Goal: Transaction & Acquisition: Book appointment/travel/reservation

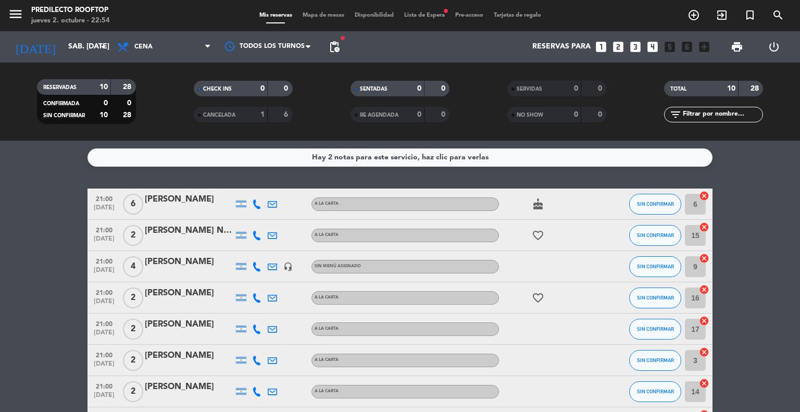
click at [353, 155] on div "Hay 2 notas para este servicio, haz clic para verlas" at bounding box center [400, 158] width 176 height 12
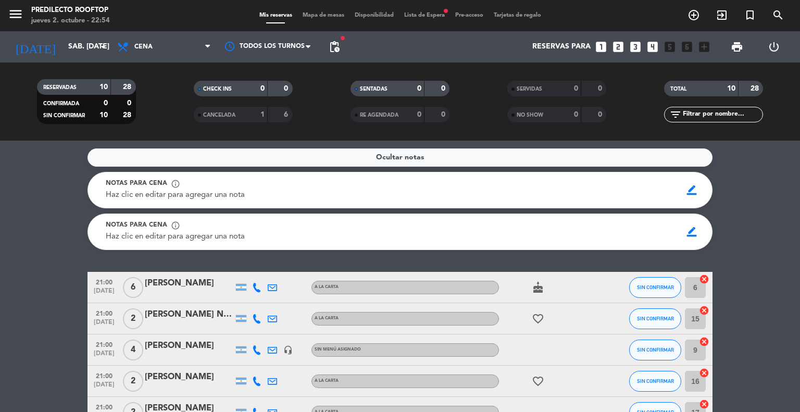
click at [317, 16] on span "Mapa de mesas" at bounding box center [323, 15] width 52 height 6
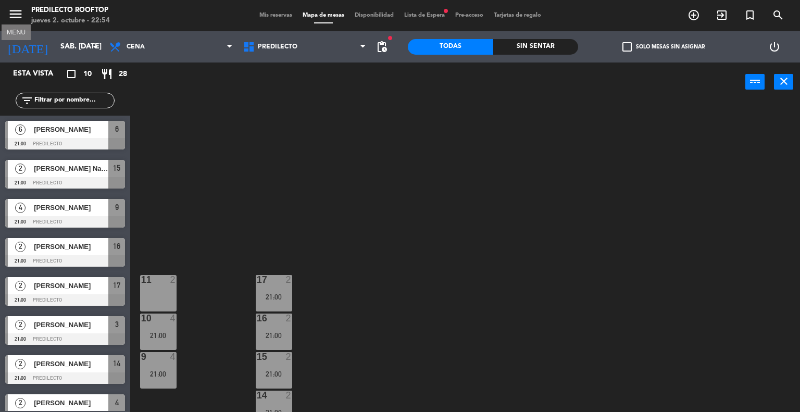
click at [15, 15] on icon "menu" at bounding box center [16, 14] width 16 height 16
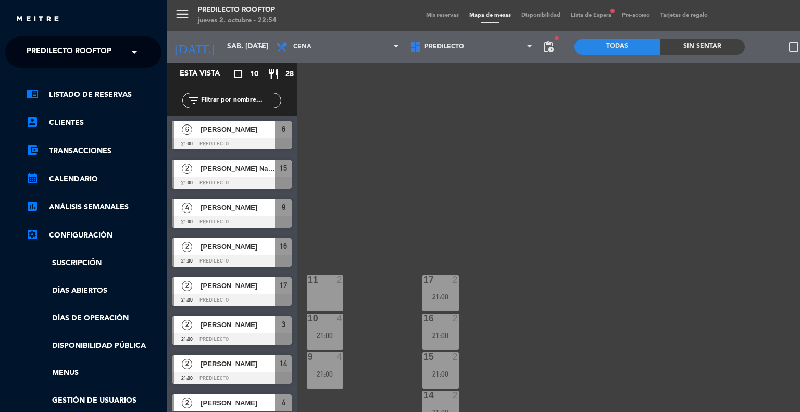
click at [44, 95] on link "chrome_reader_mode Listado de Reservas" at bounding box center [93, 95] width 135 height 12
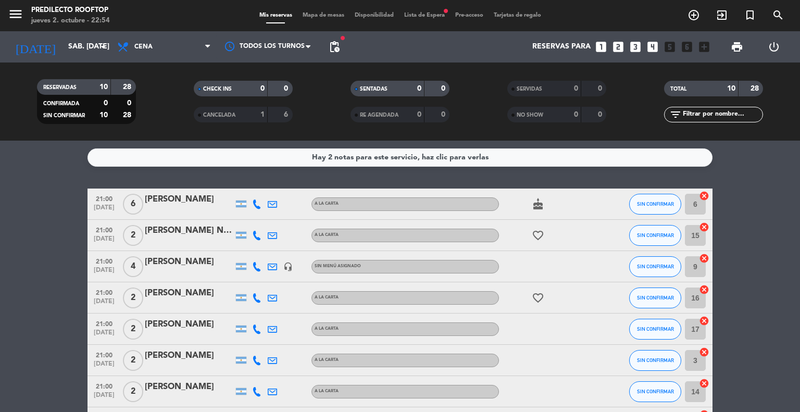
click at [436, 15] on span "Lista de Espera fiber_manual_record" at bounding box center [424, 15] width 51 height 6
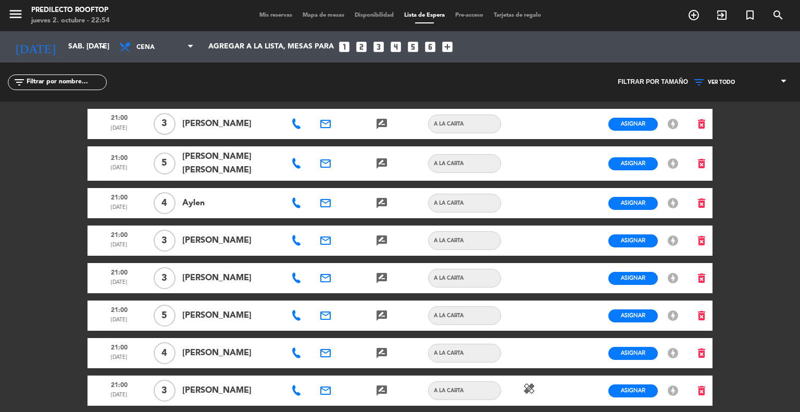
click at [282, 14] on span "Mis reservas" at bounding box center [275, 15] width 43 height 6
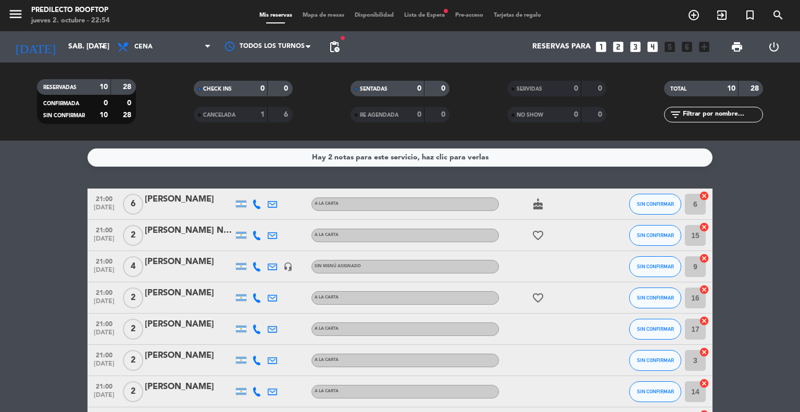
click at [547, 160] on div "Hay 2 notas para este servicio, haz clic para verlas" at bounding box center [399, 157] width 625 height 18
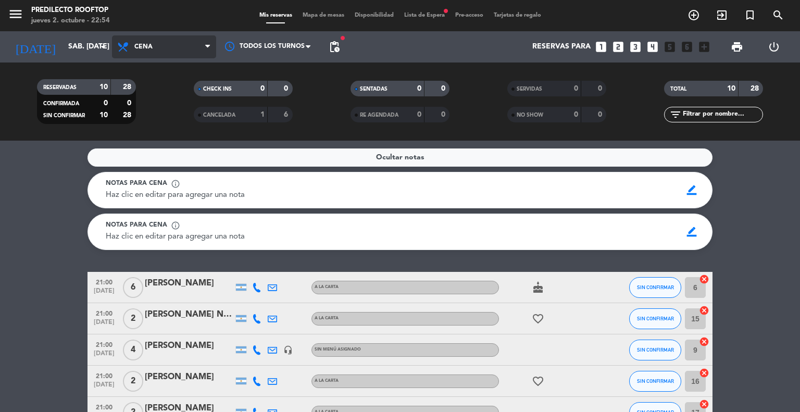
click at [158, 47] on span "Cena" at bounding box center [164, 46] width 104 height 23
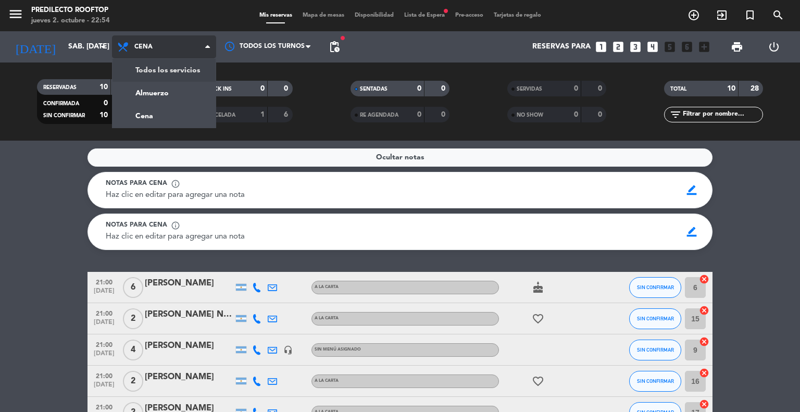
click at [197, 68] on div "menu Predilecto Rooftop jueves 2. octubre - 22:54 Mis reservas Mapa de mesas Di…" at bounding box center [400, 70] width 800 height 141
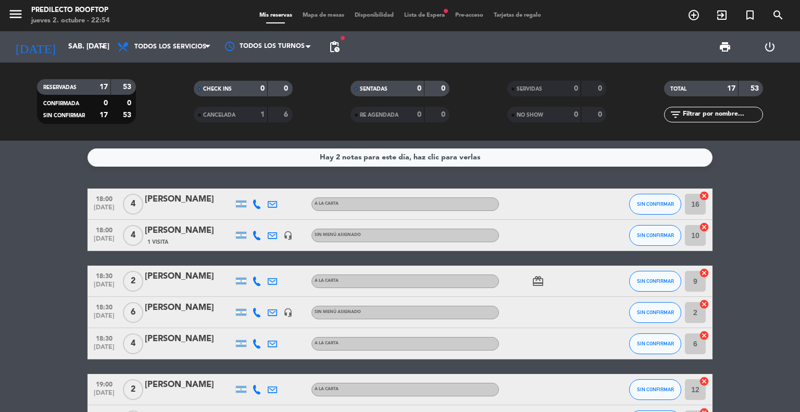
click at [571, 154] on div "Hay 2 notas para este día, haz clic para verlas" at bounding box center [399, 157] width 625 height 18
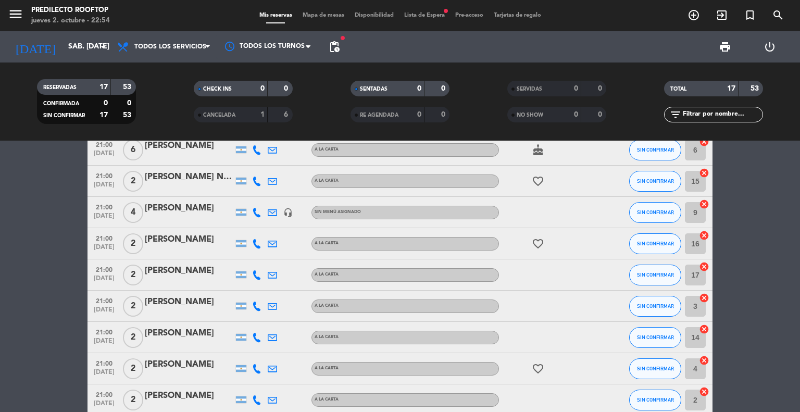
scroll to position [417, 0]
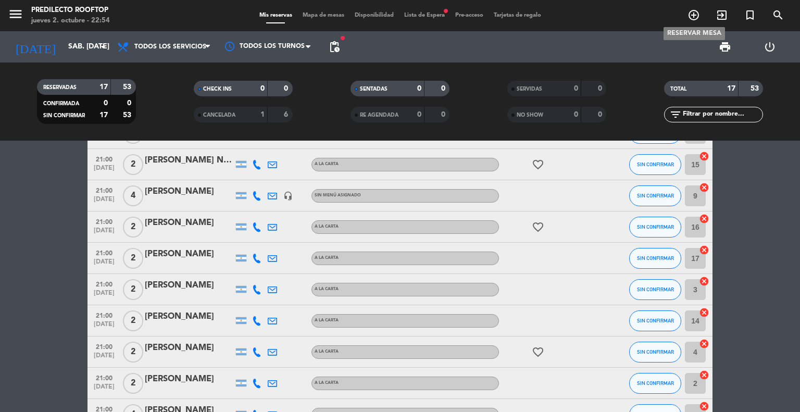
click at [700, 18] on span "add_circle_outline" at bounding box center [693, 15] width 28 height 18
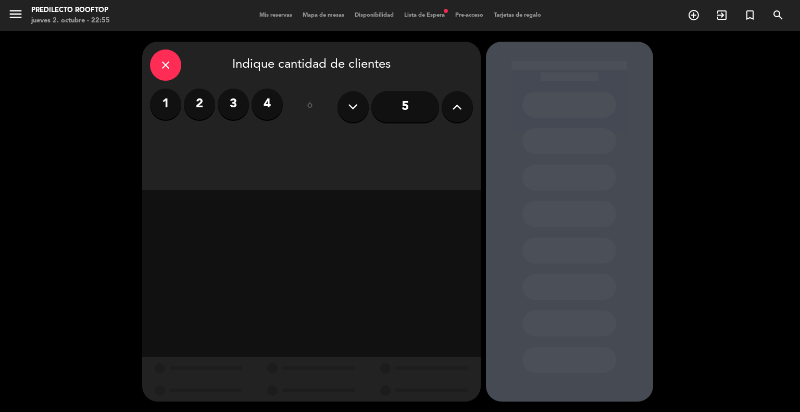
click at [409, 104] on input "5" at bounding box center [405, 106] width 68 height 31
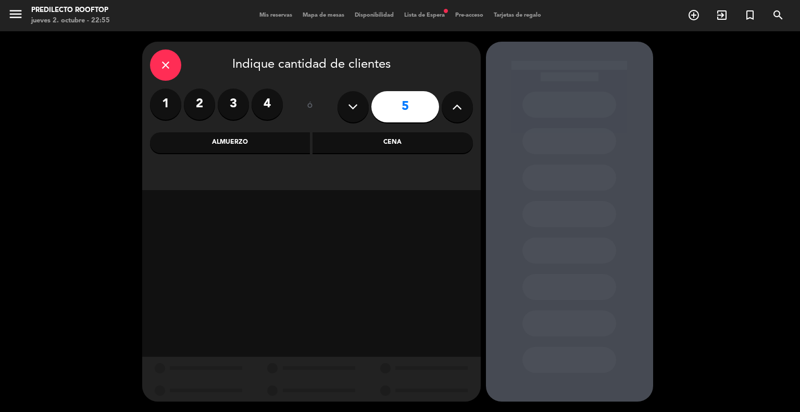
click at [431, 143] on div "Cena" at bounding box center [392, 142] width 160 height 21
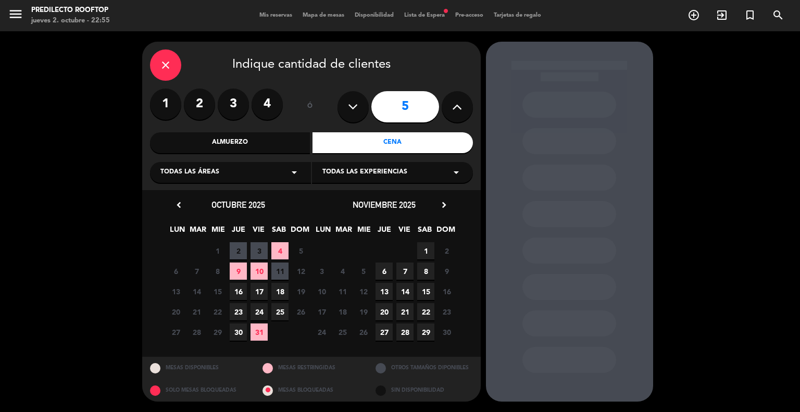
click at [280, 271] on span "11" at bounding box center [279, 270] width 17 height 17
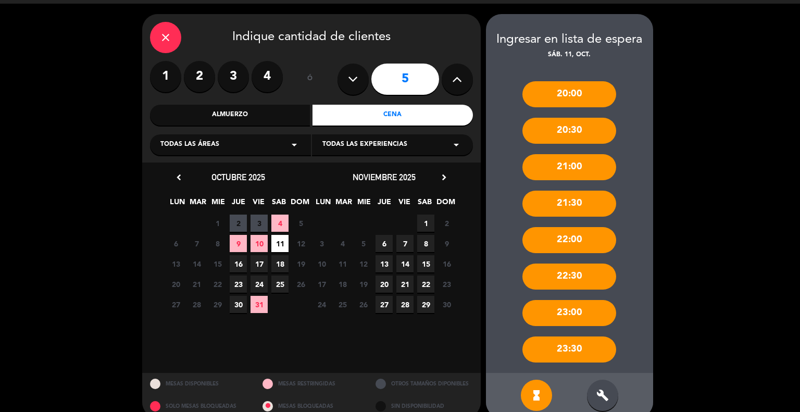
scroll to position [43, 0]
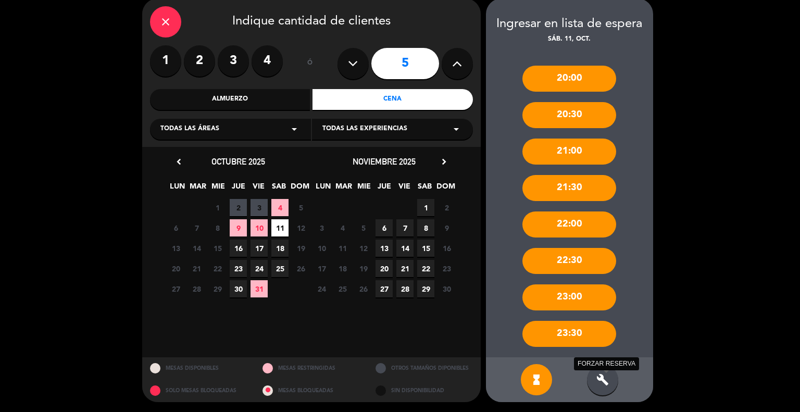
click at [601, 382] on icon "build" at bounding box center [602, 379] width 12 height 12
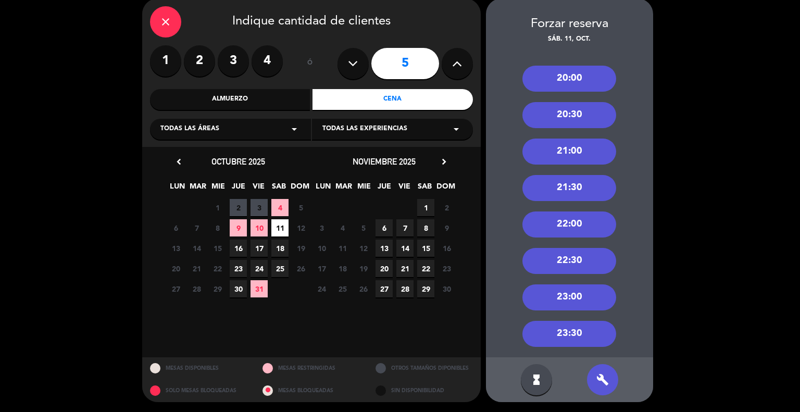
click at [604, 152] on div "21:00" at bounding box center [569, 151] width 94 height 26
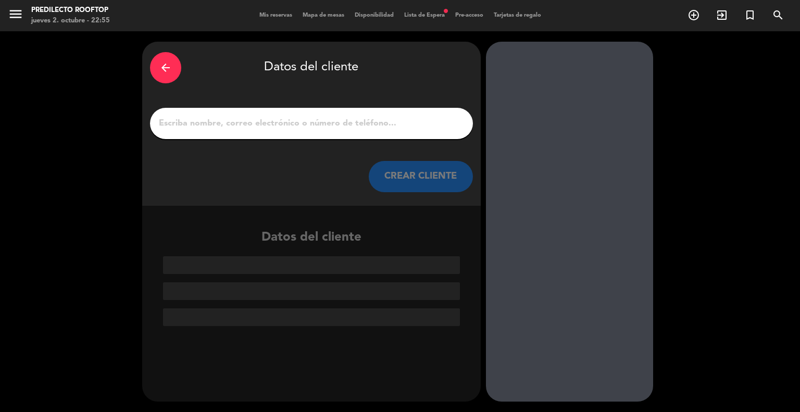
scroll to position [0, 0]
click at [329, 118] on input "1" at bounding box center [311, 123] width 307 height 15
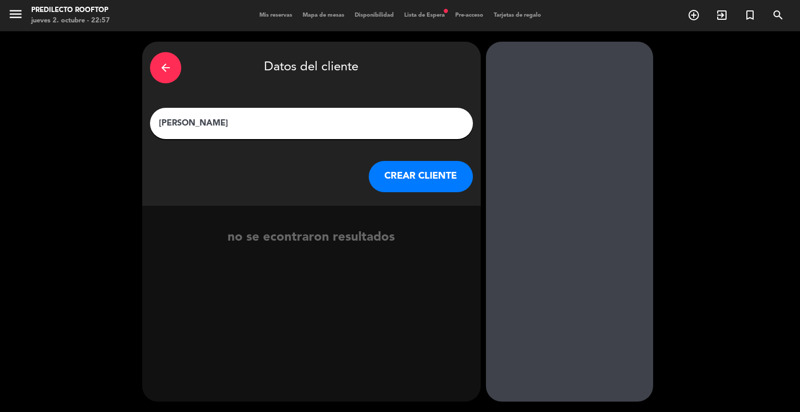
type input "[PERSON_NAME]"
click at [165, 68] on icon "arrow_back" at bounding box center [165, 67] width 12 height 12
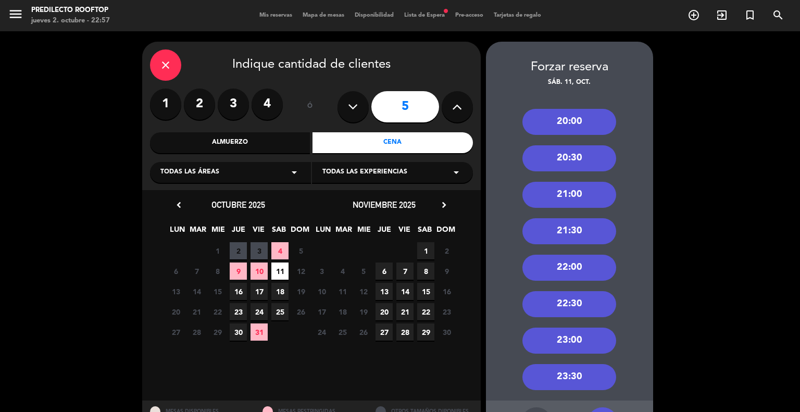
click at [456, 102] on icon at bounding box center [457, 107] width 10 height 16
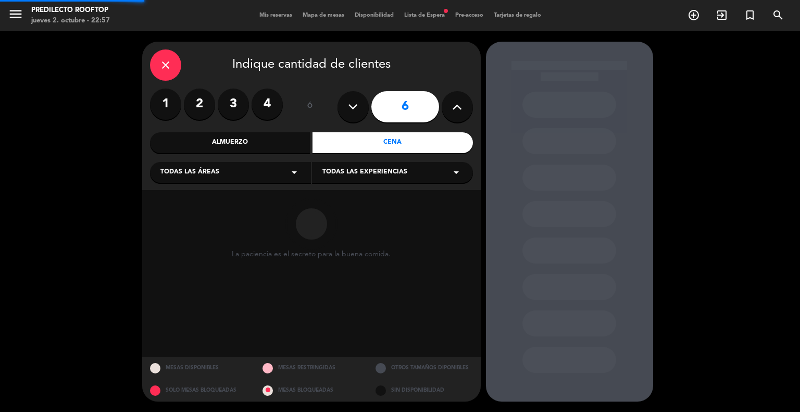
click at [456, 102] on icon at bounding box center [457, 107] width 10 height 16
type input "8"
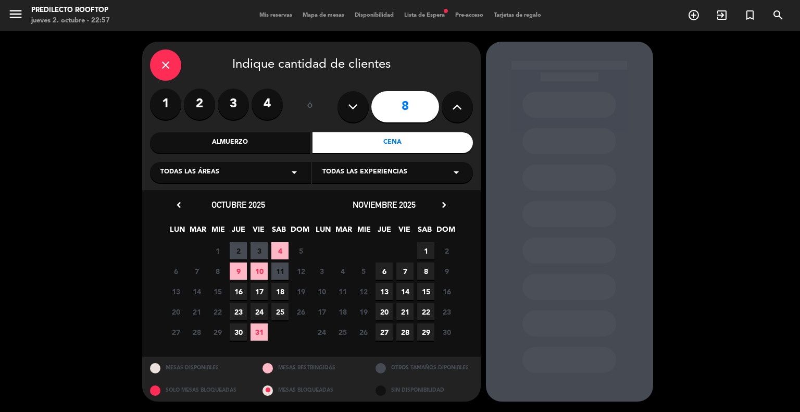
click at [275, 272] on span "11" at bounding box center [279, 270] width 17 height 17
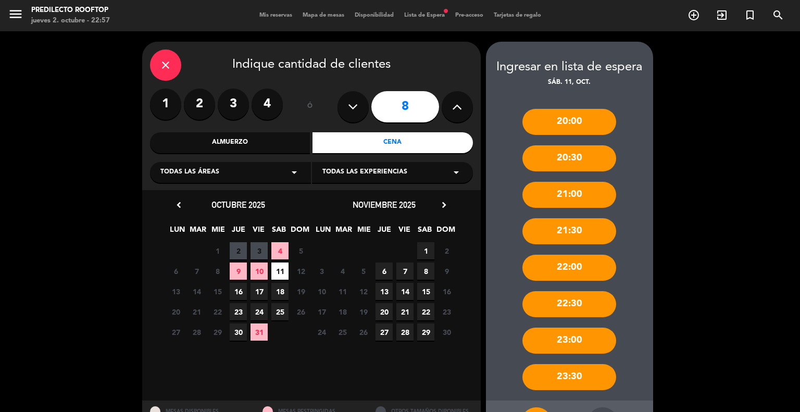
scroll to position [43, 0]
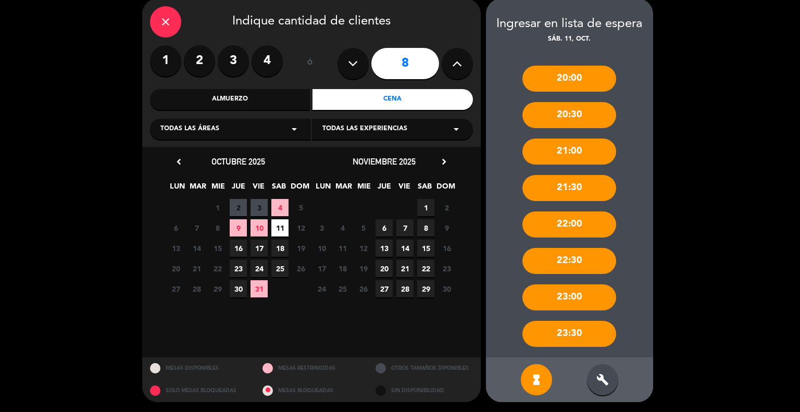
click at [612, 381] on div "build" at bounding box center [602, 379] width 31 height 31
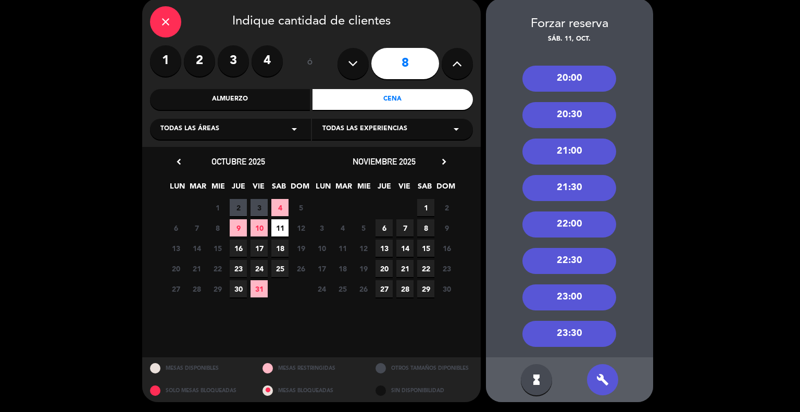
click at [566, 156] on div "21:00" at bounding box center [569, 151] width 94 height 26
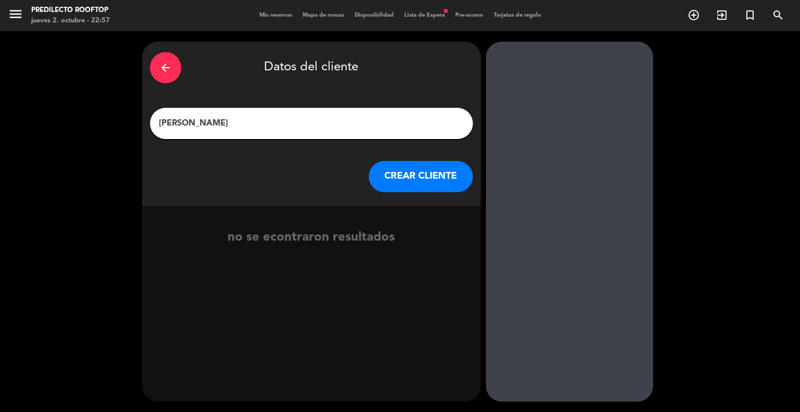
click at [307, 122] on input "[PERSON_NAME]" at bounding box center [311, 123] width 307 height 15
click at [410, 171] on button "CREAR CLIENTE" at bounding box center [421, 176] width 104 height 31
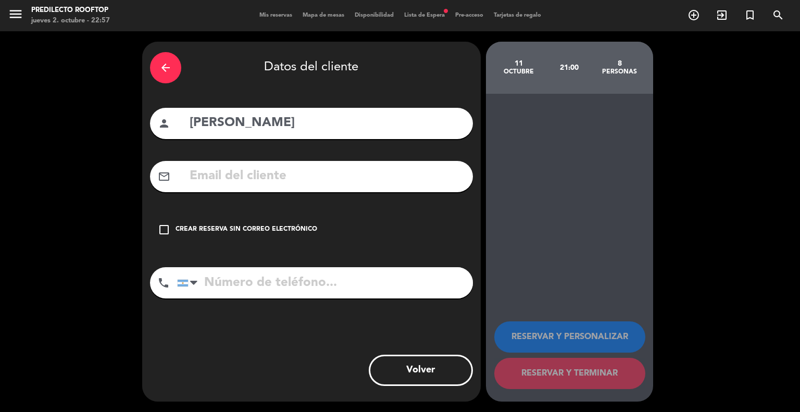
click at [294, 178] on input "text" at bounding box center [326, 176] width 276 height 21
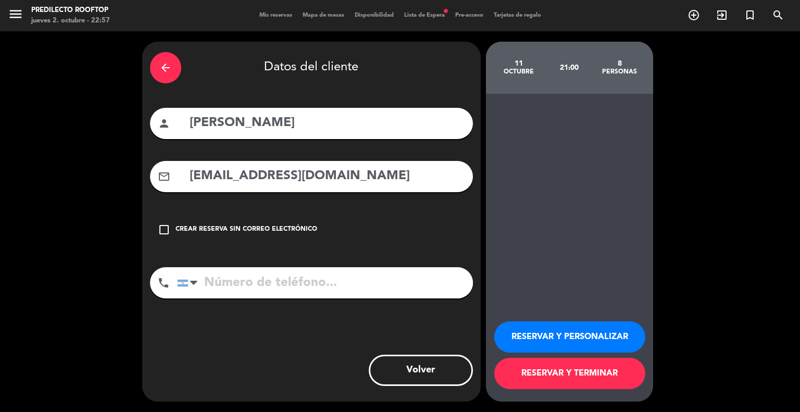
type input "[EMAIL_ADDRESS][DOMAIN_NAME]"
click at [313, 280] on input "tel" at bounding box center [325, 282] width 296 height 31
type input "3794617972"
click at [540, 370] on button "RESERVAR Y TERMINAR" at bounding box center [569, 373] width 151 height 31
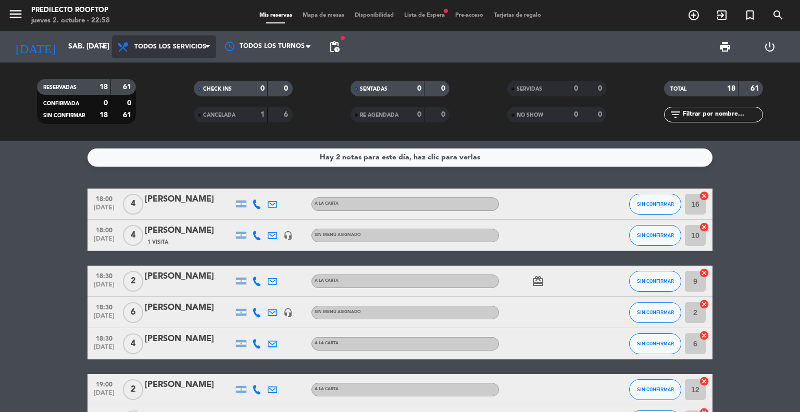
click at [163, 53] on span "Todos los servicios" at bounding box center [164, 46] width 104 height 23
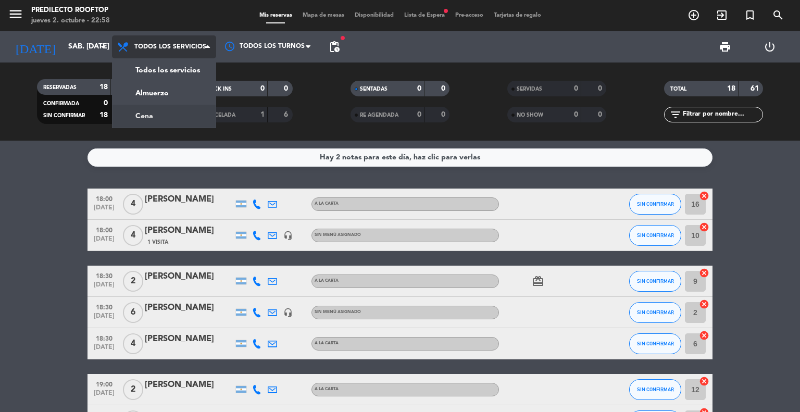
click at [177, 114] on div "menu Predilecto Rooftop jueves 2. octubre - 22:58 Mis reservas Mapa de mesas Di…" at bounding box center [400, 70] width 800 height 141
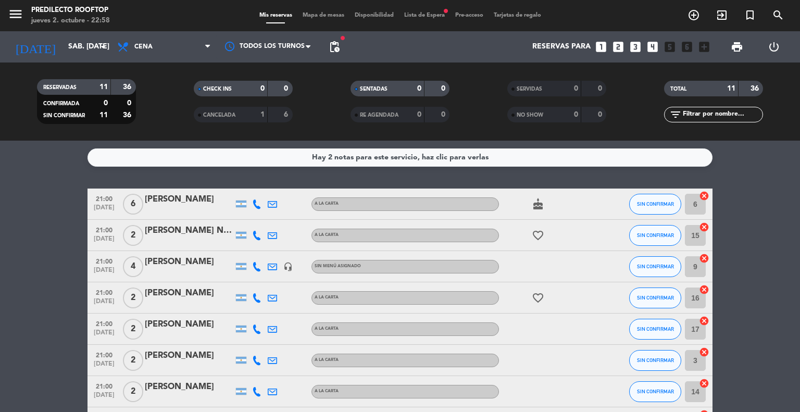
click at [286, 160] on div "Hay 2 notas para este servicio, haz clic para verlas" at bounding box center [399, 157] width 625 height 18
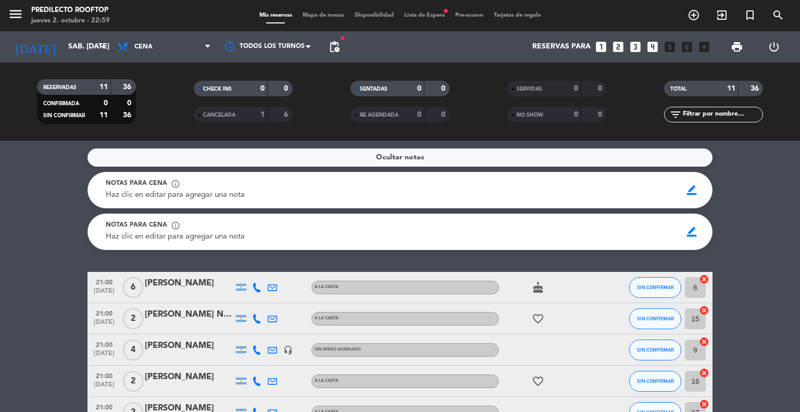
click at [553, 183] on div "Notas para cena info_outline" at bounding box center [390, 184] width 569 height 10
click at [695, 186] on span "border_color" at bounding box center [692, 190] width 20 height 20
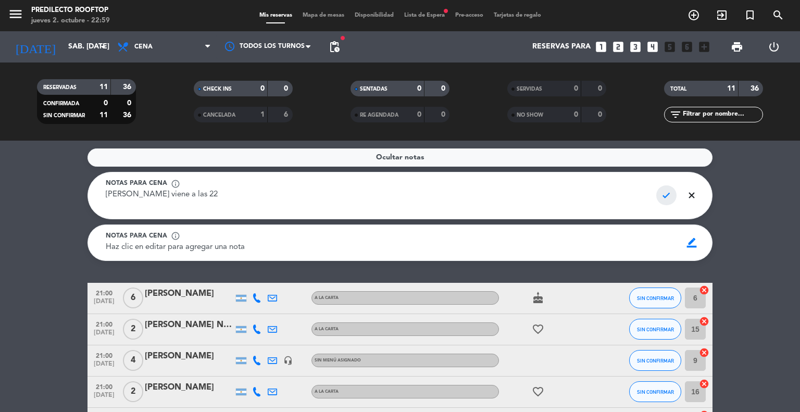
type textarea "[PERSON_NAME] viene a las 22"
click at [673, 194] on span "check" at bounding box center [666, 195] width 20 height 20
